Goal: Navigation & Orientation: Find specific page/section

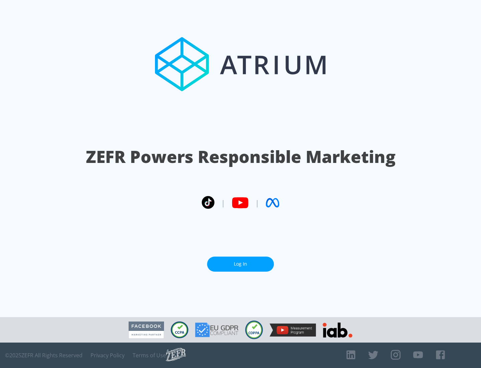
click at [241, 264] on link "Log In" at bounding box center [240, 263] width 67 height 15
